Goal: Task Accomplishment & Management: Manage account settings

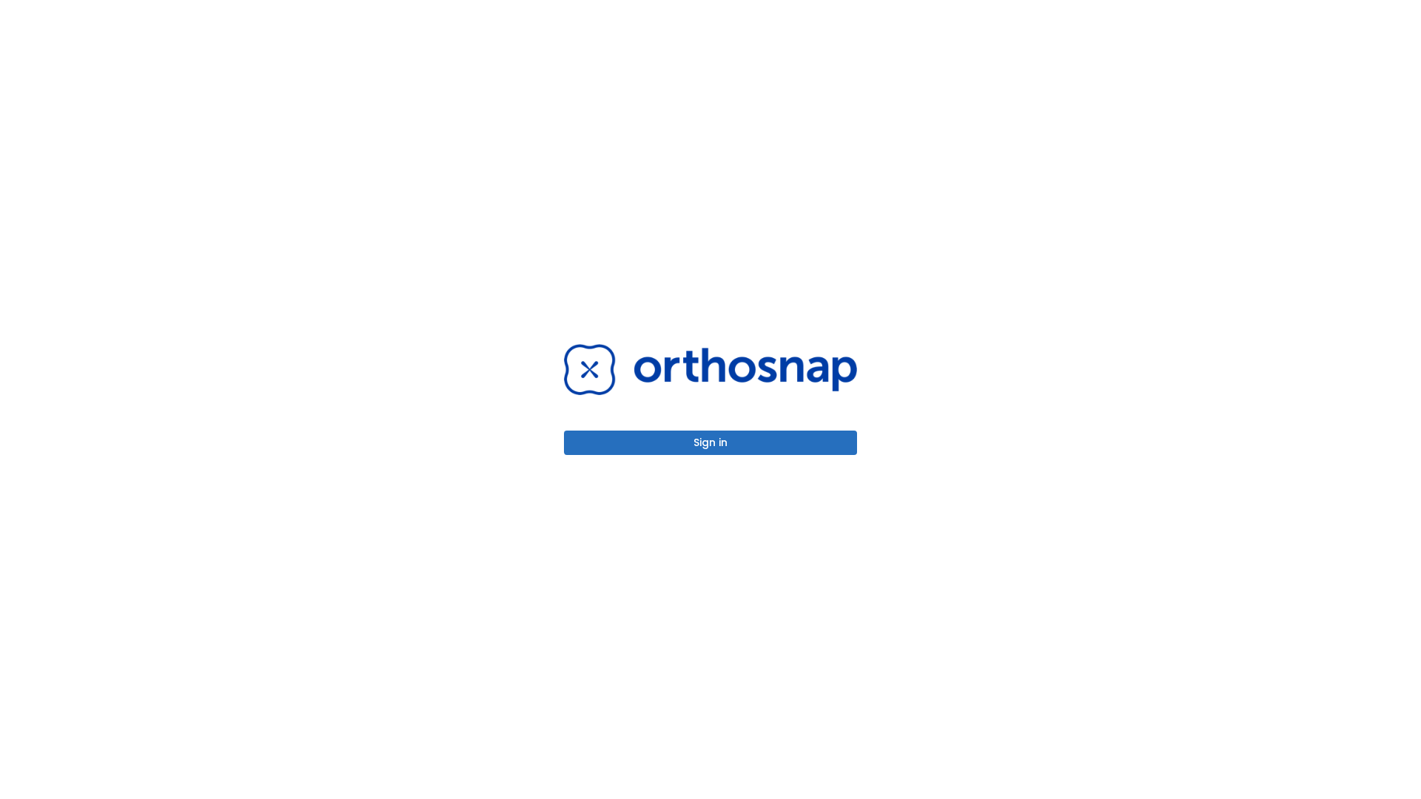
click at [710, 443] on button "Sign in" at bounding box center [710, 443] width 293 height 24
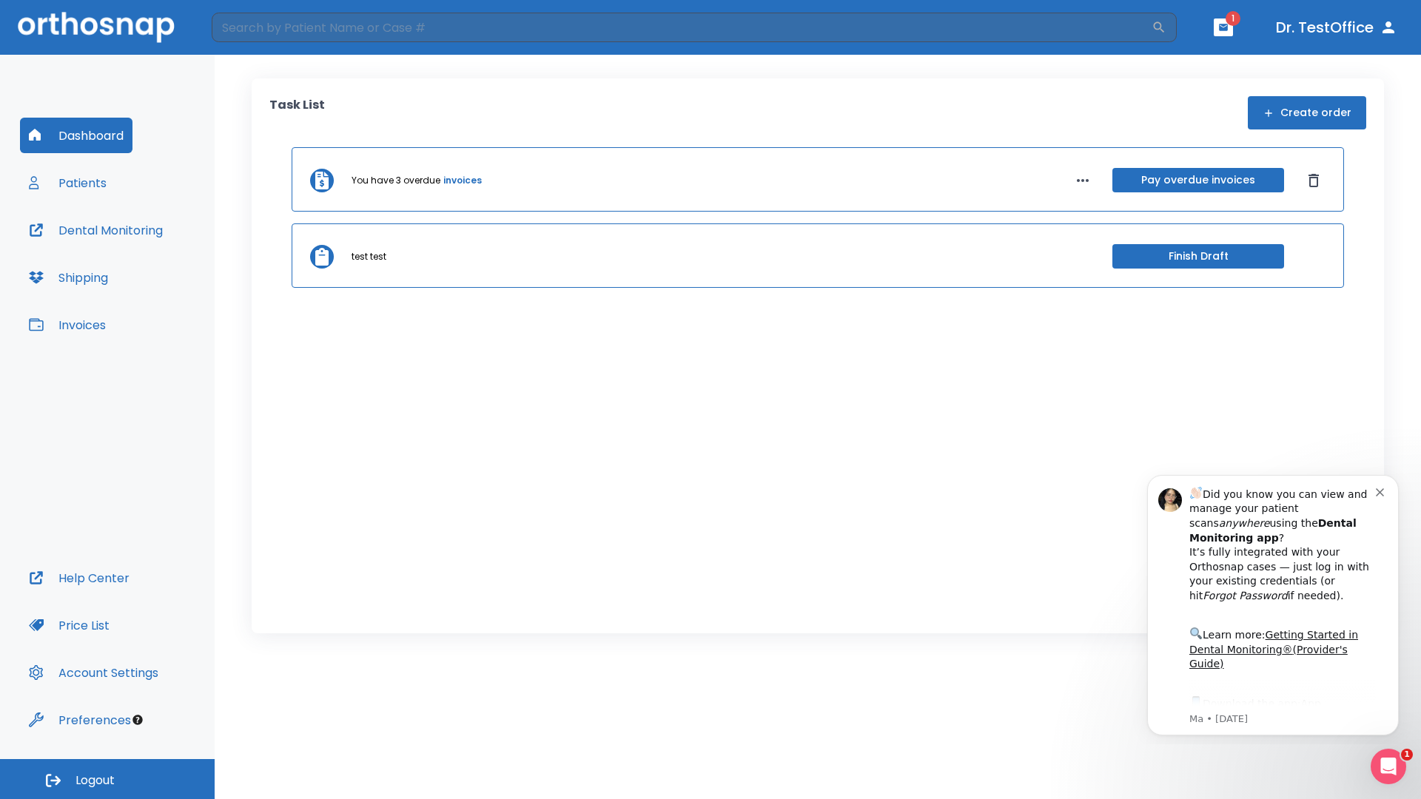
click at [107, 779] on span "Logout" at bounding box center [94, 781] width 39 height 16
